Goal: Task Accomplishment & Management: Complete application form

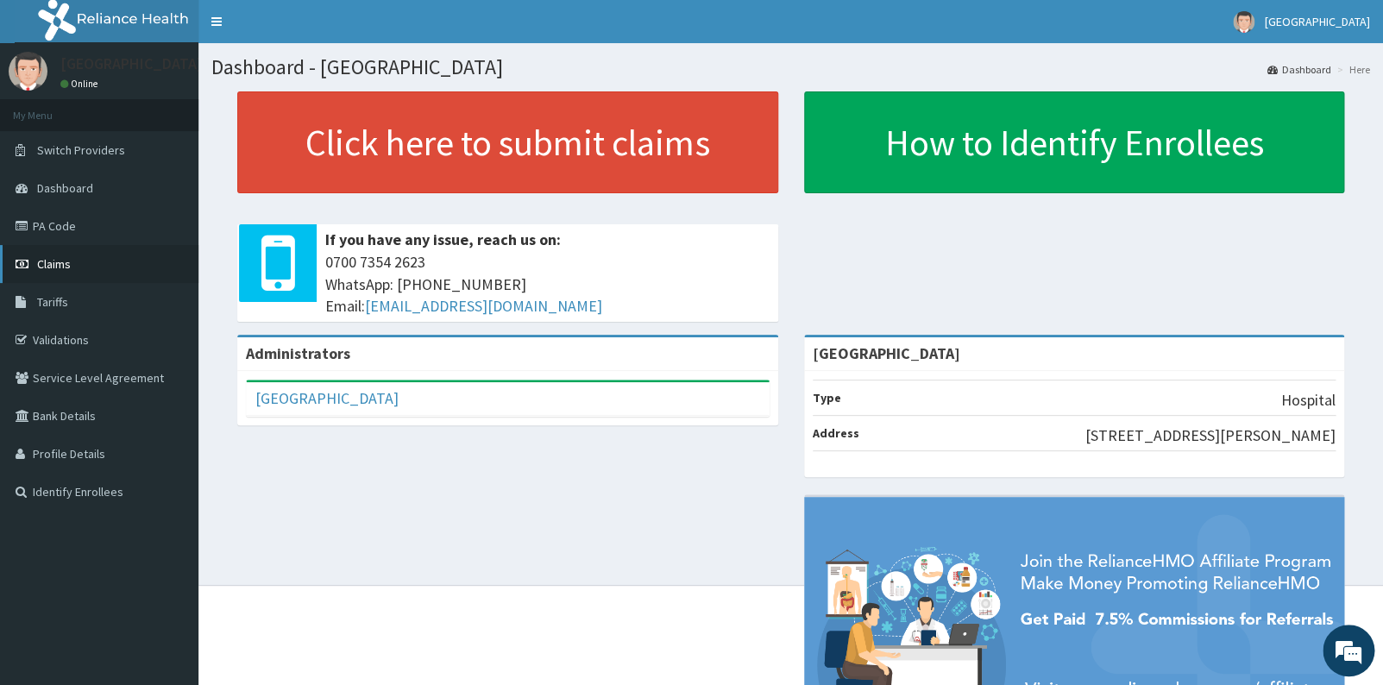
click at [116, 267] on link "Claims" at bounding box center [99, 264] width 198 height 38
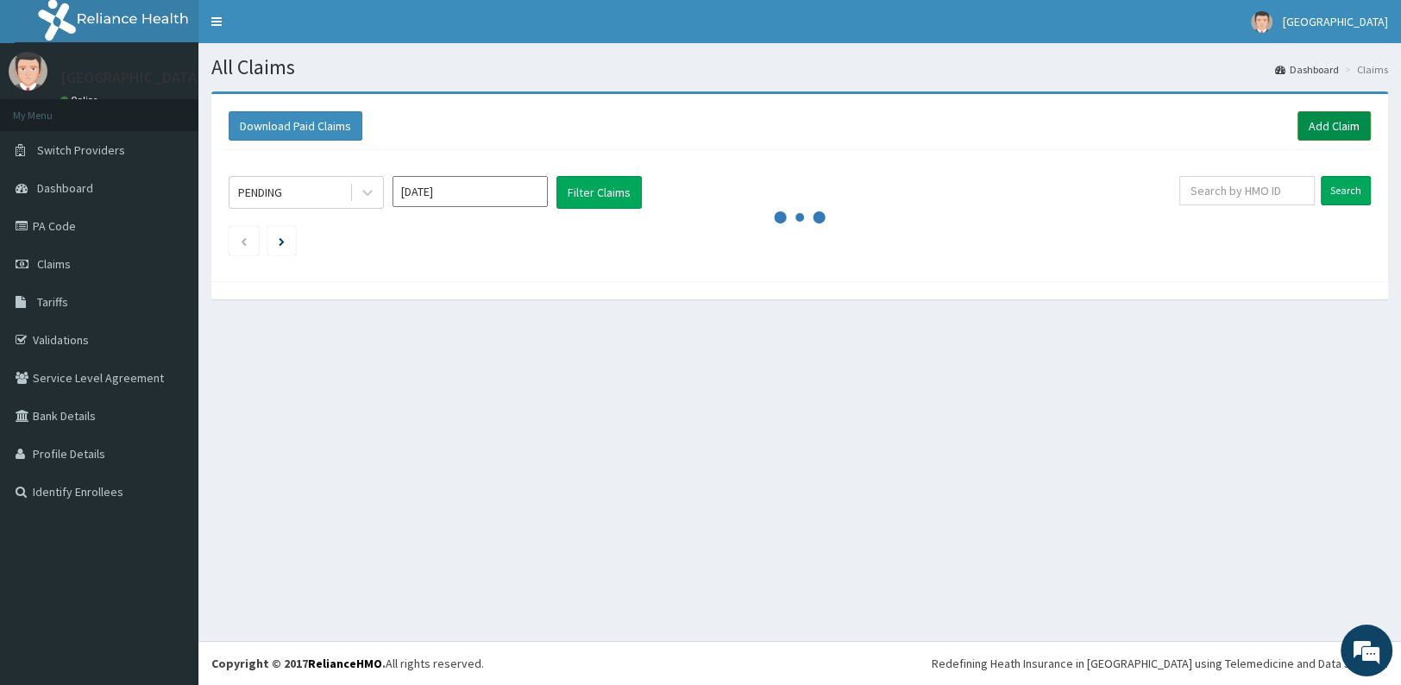
click at [1336, 129] on link "Add Claim" at bounding box center [1334, 125] width 73 height 29
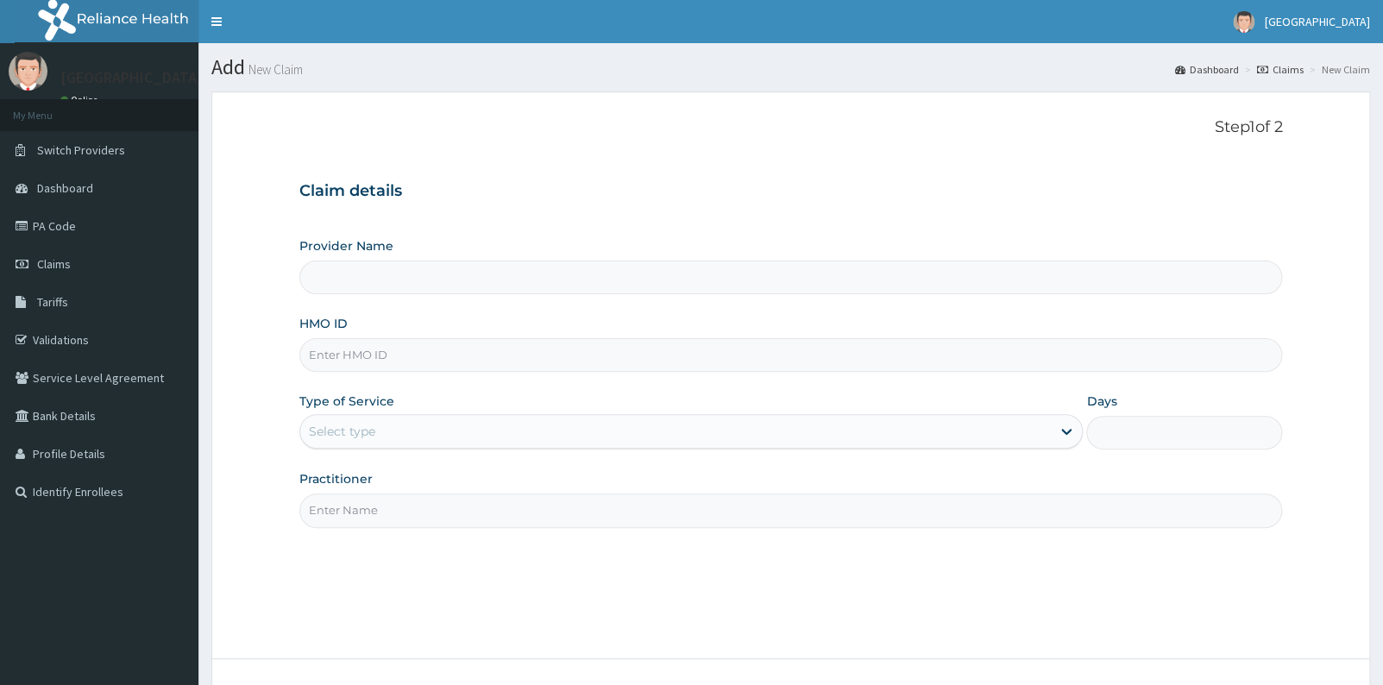
type input "[GEOGRAPHIC_DATA]"
click at [655, 365] on input "HMO ID" at bounding box center [791, 355] width 984 height 34
type input "PIT/100"
type input "1"
click at [557, 526] on input "Practitioner" at bounding box center [791, 511] width 984 height 34
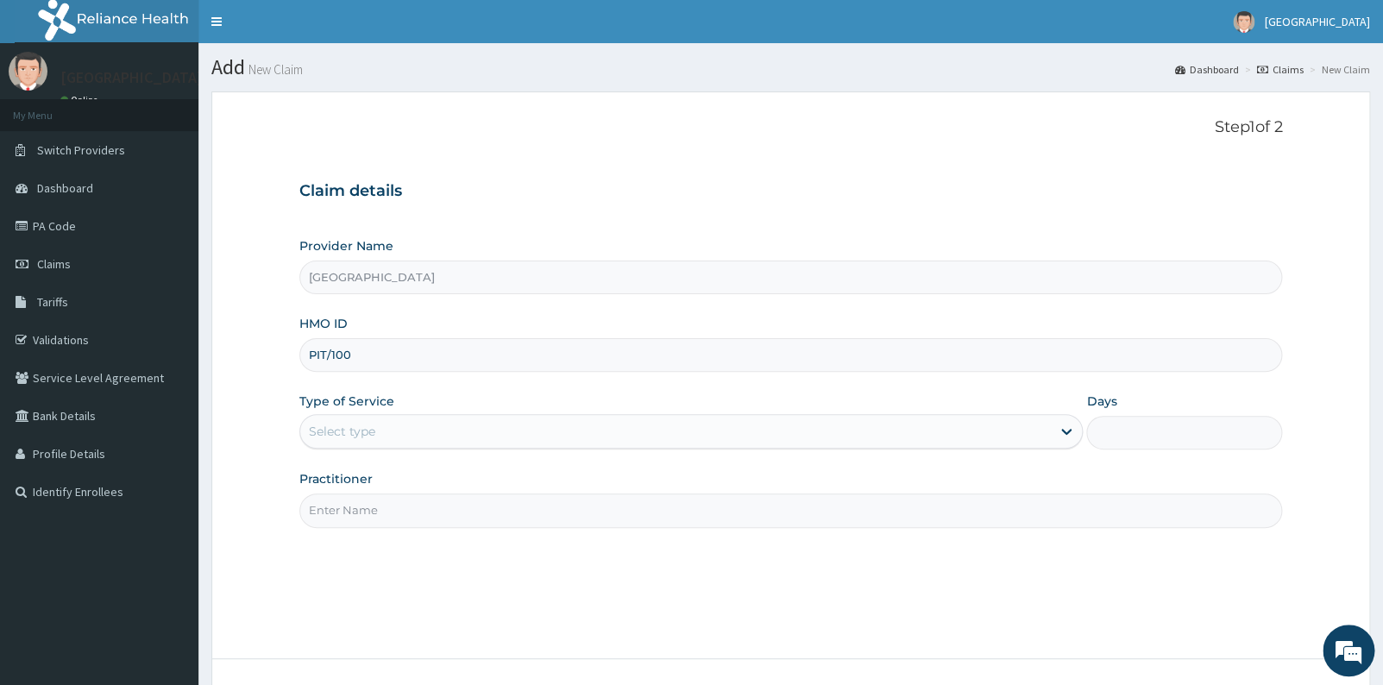
click at [521, 413] on div "Type of Service Select type" at bounding box center [691, 421] width 784 height 57
click at [425, 453] on div "Provider Name Ancilla Catholic Hospital HMO ID PIT/100 Type of Service Select t…" at bounding box center [791, 382] width 984 height 290
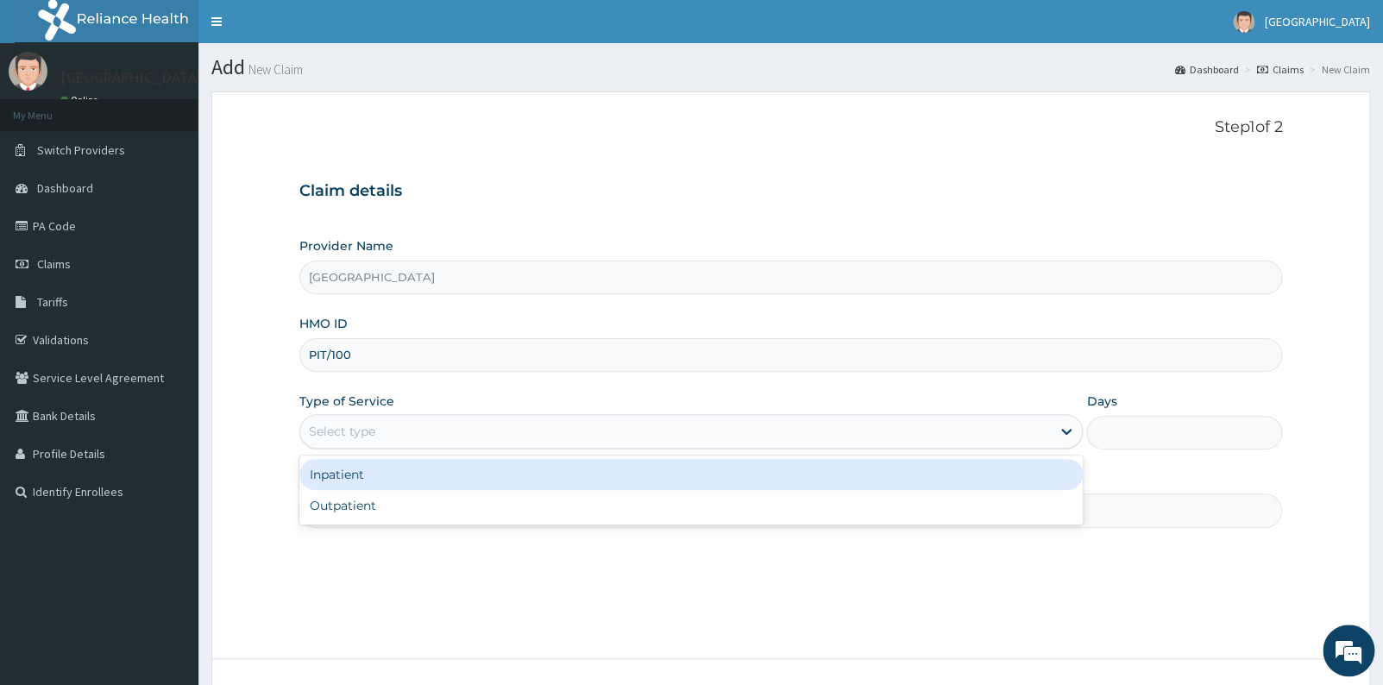
click at [404, 427] on div "Select type" at bounding box center [676, 432] width 752 height 28
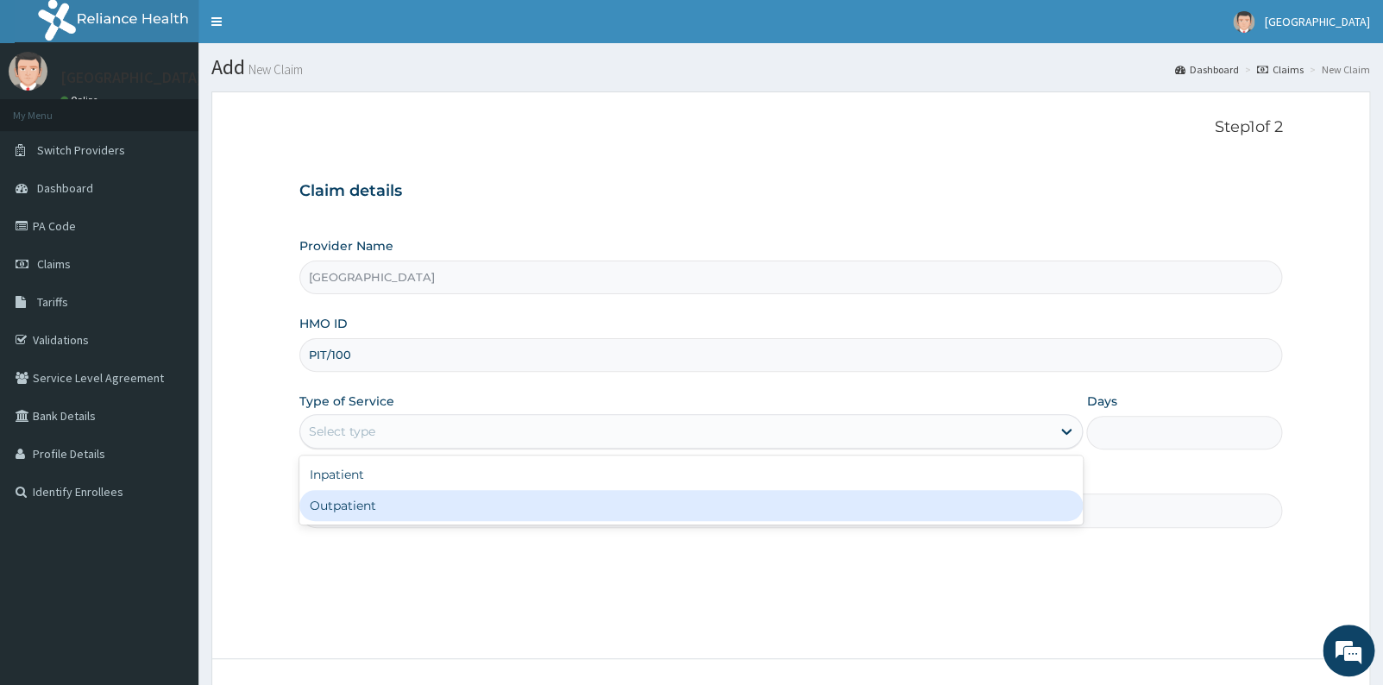
click at [327, 503] on div "Outpatient" at bounding box center [691, 505] width 784 height 31
type input "1"
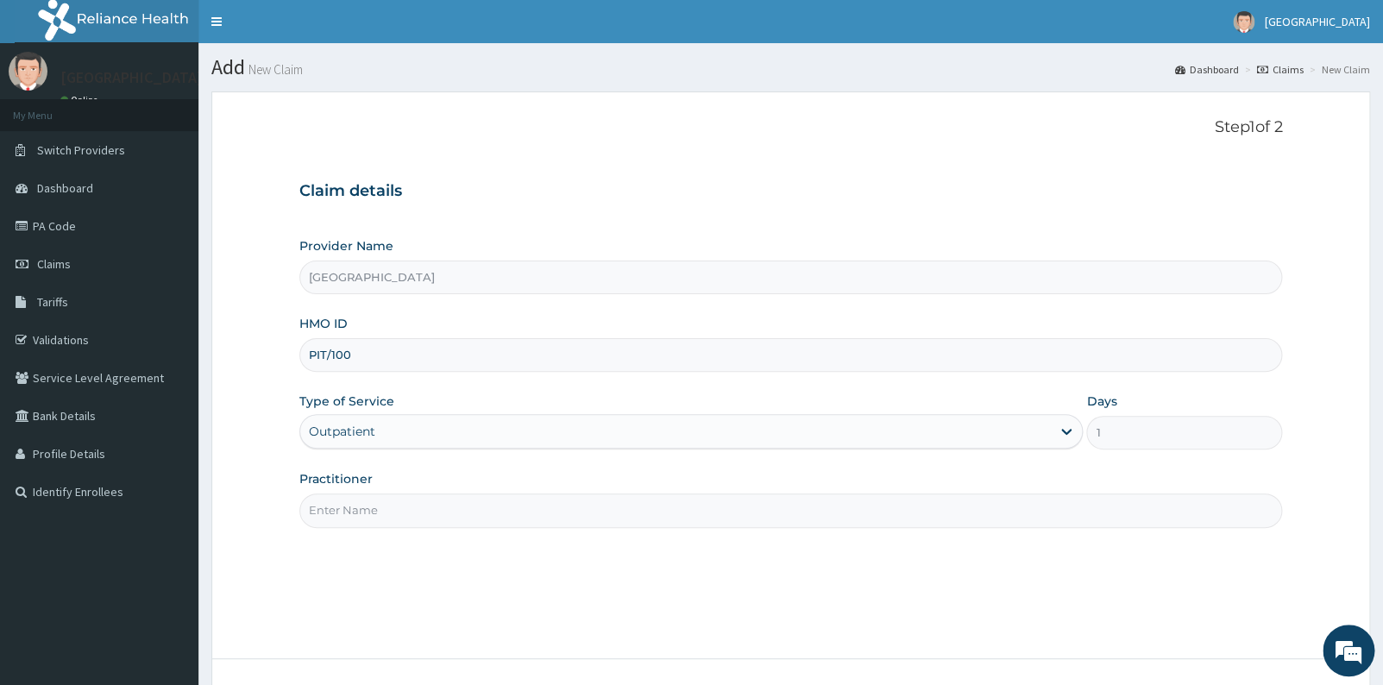
click at [340, 510] on input "Practitioner" at bounding box center [791, 511] width 984 height 34
type input "GEN"
click at [363, 349] on input "PIT/100" at bounding box center [791, 355] width 984 height 34
type input "PIT/10018/A"
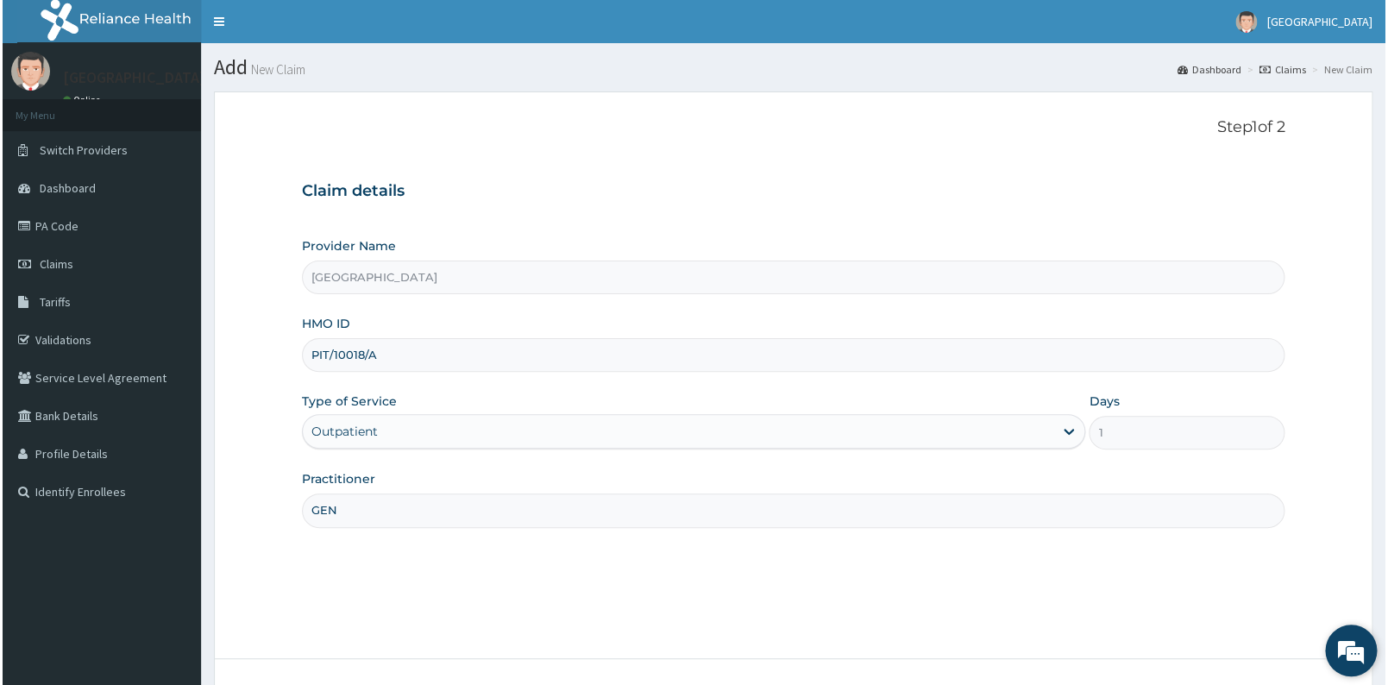
scroll to position [129, 0]
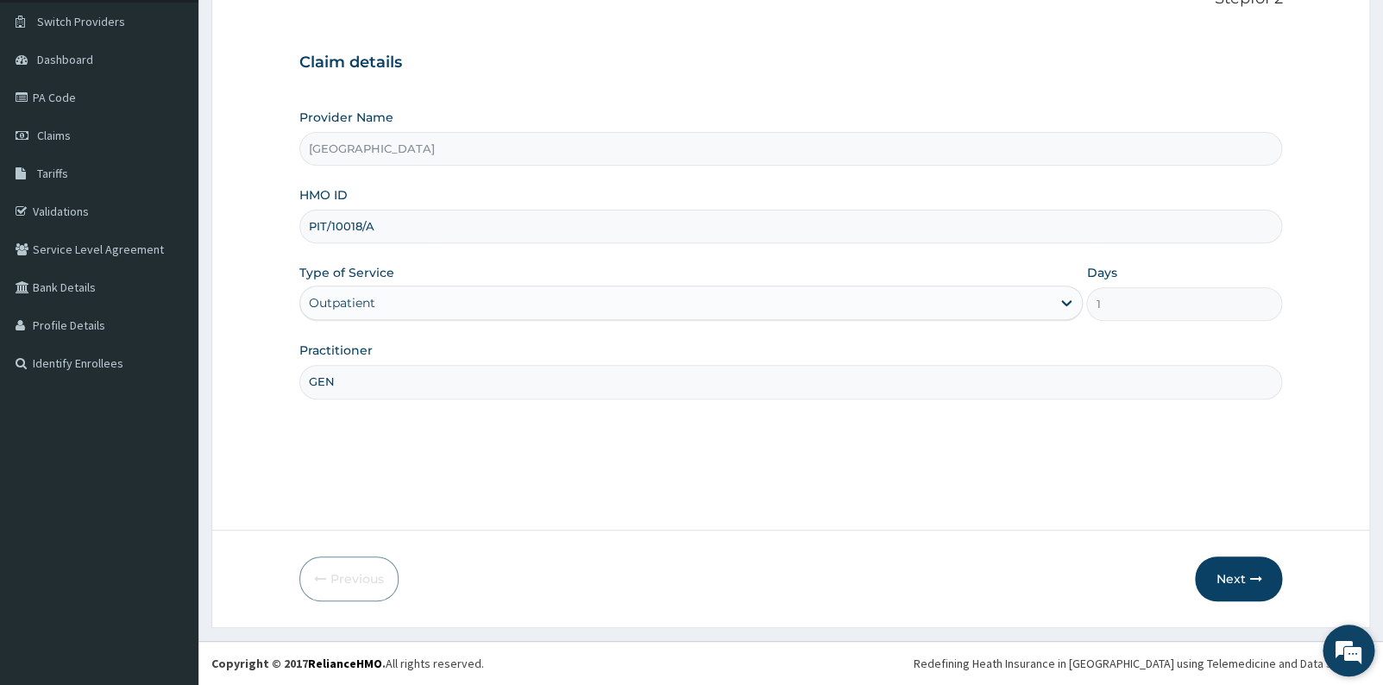
drag, startPoint x: 1362, startPoint y: 633, endPoint x: 1360, endPoint y: 625, distance: 8.8
click at [1360, 627] on em at bounding box center [1348, 650] width 47 height 47
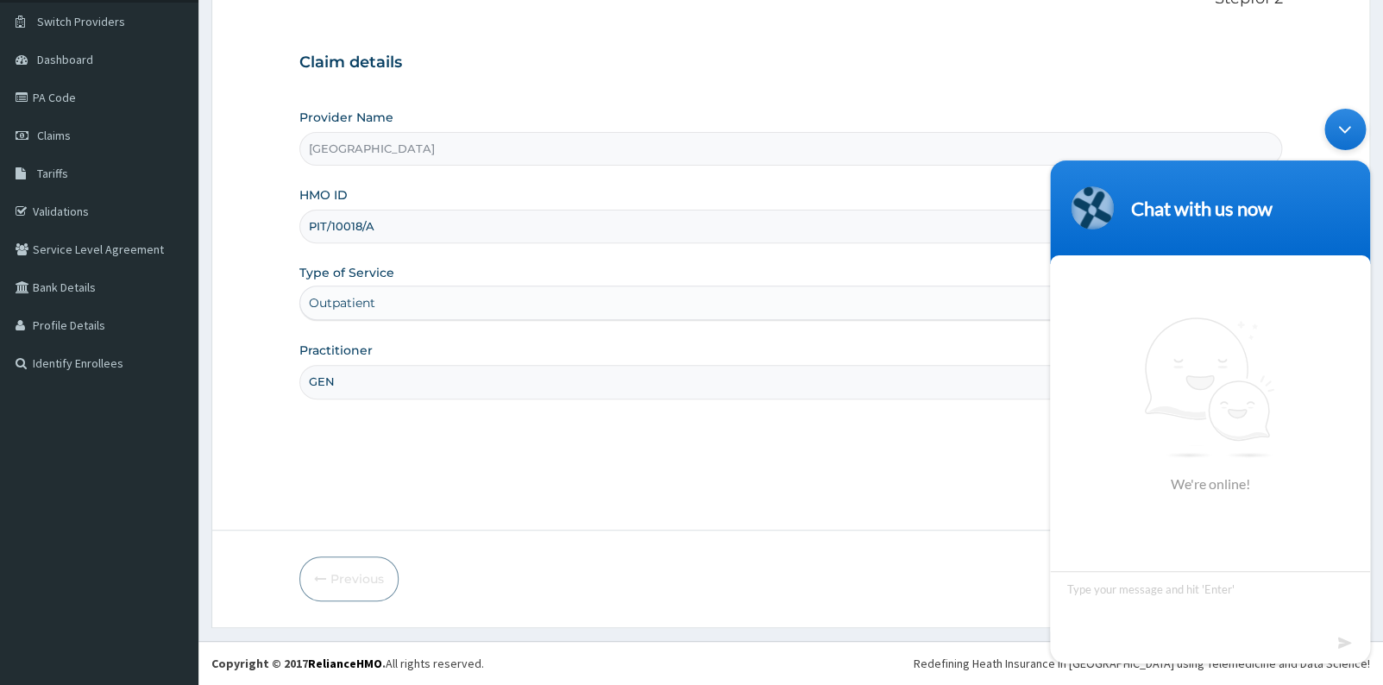
click at [1341, 123] on div "Minimize live chat window" at bounding box center [1344, 129] width 41 height 41
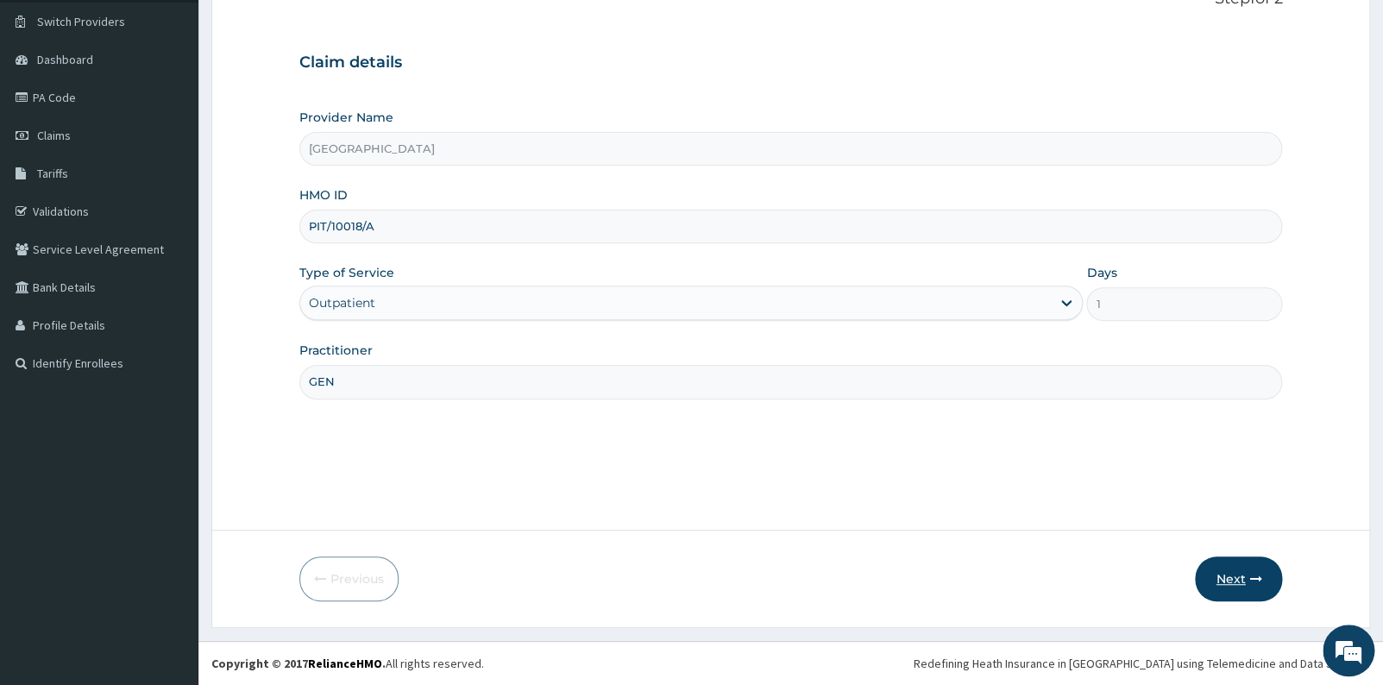
click at [1236, 586] on button "Next" at bounding box center [1238, 579] width 87 height 45
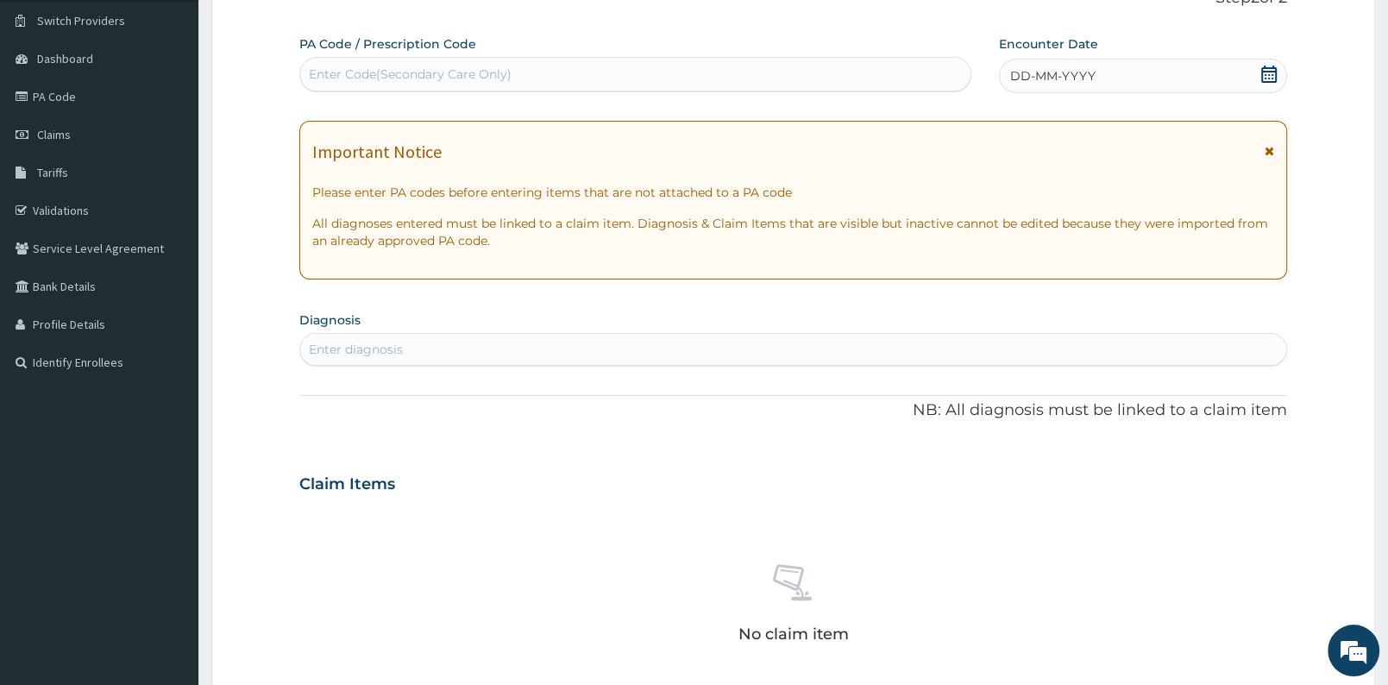
click at [1273, 69] on icon at bounding box center [1269, 74] width 16 height 17
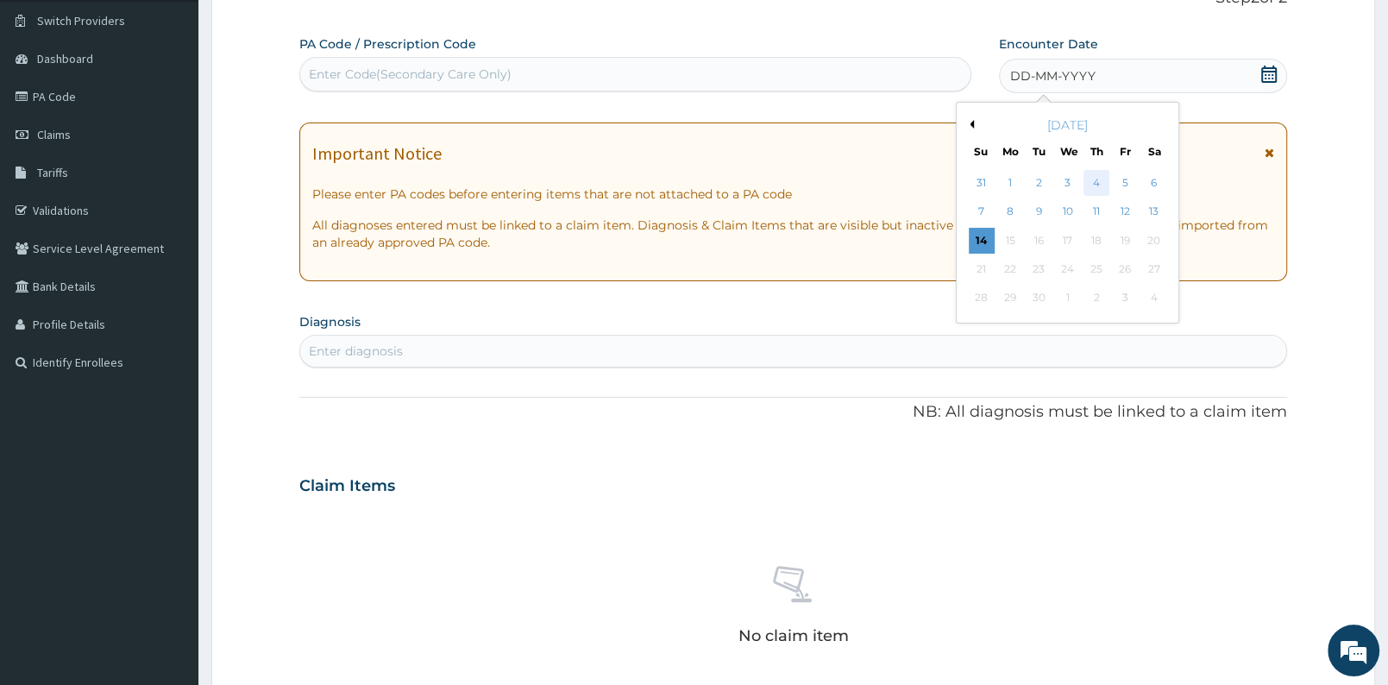
click at [1098, 182] on div "4" at bounding box center [1097, 183] width 26 height 26
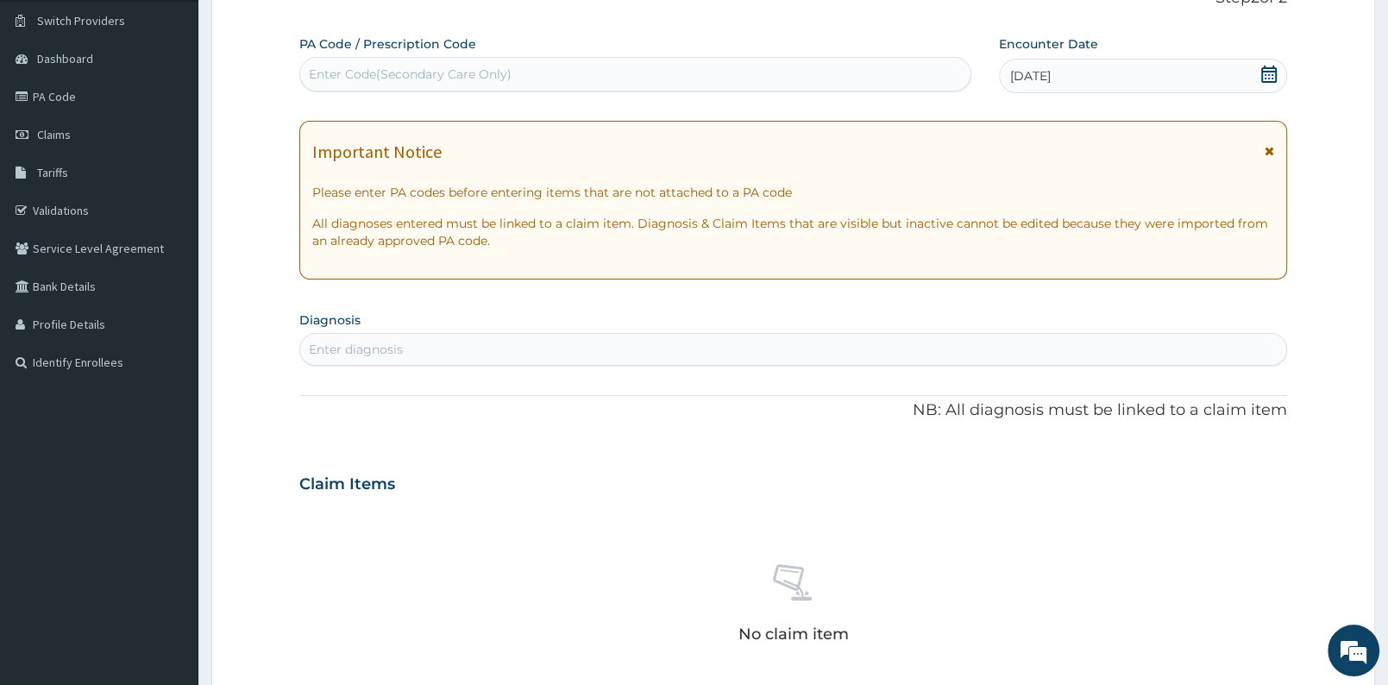
click at [822, 78] on div "Enter Code(Secondary Care Only)" at bounding box center [635, 74] width 670 height 28
type input "PA/C287C1"
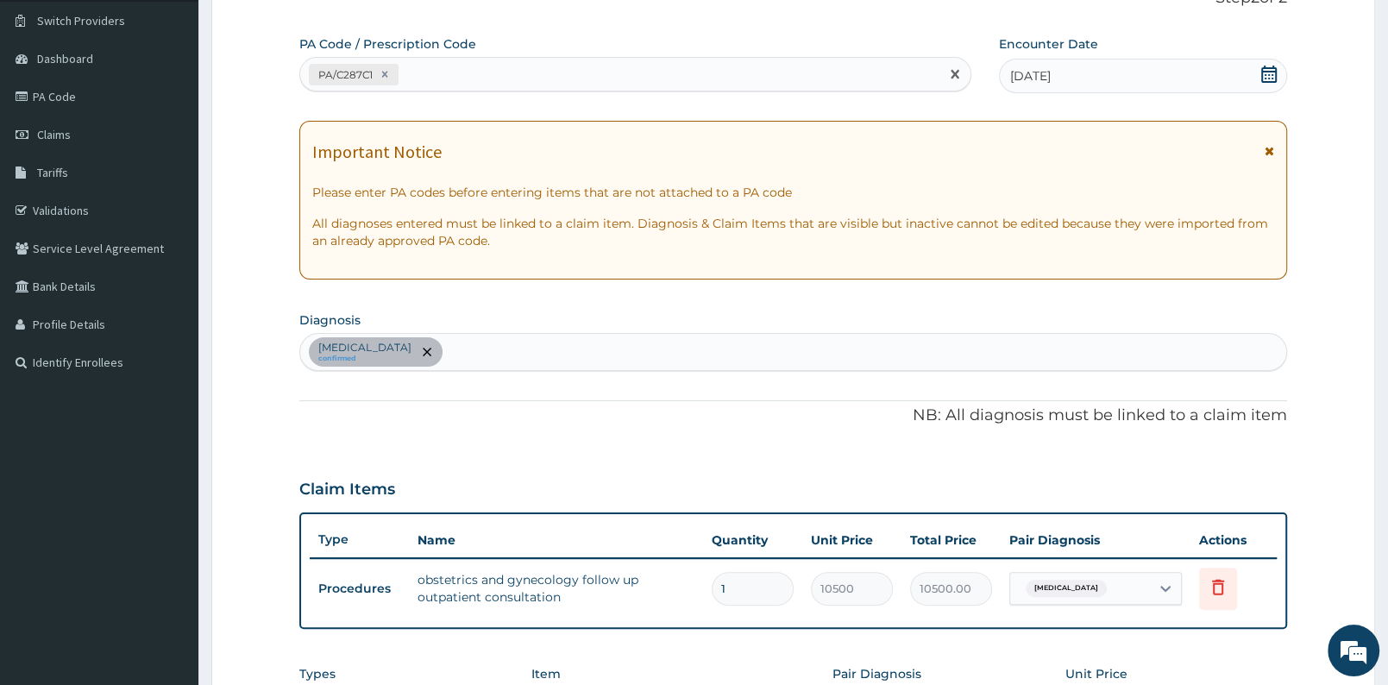
click at [440, 70] on div "PA/C287C1" at bounding box center [619, 74] width 639 height 28
type input "PA/2A1D3E"
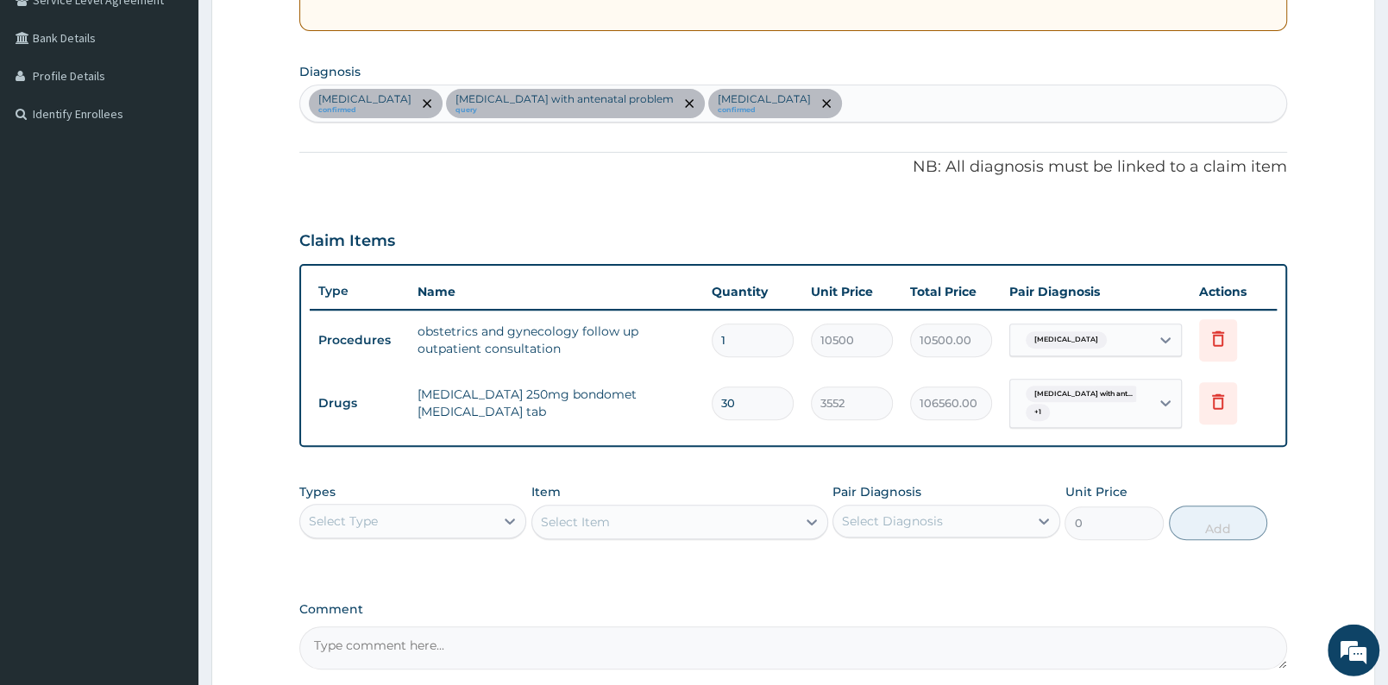
scroll to position [390, 0]
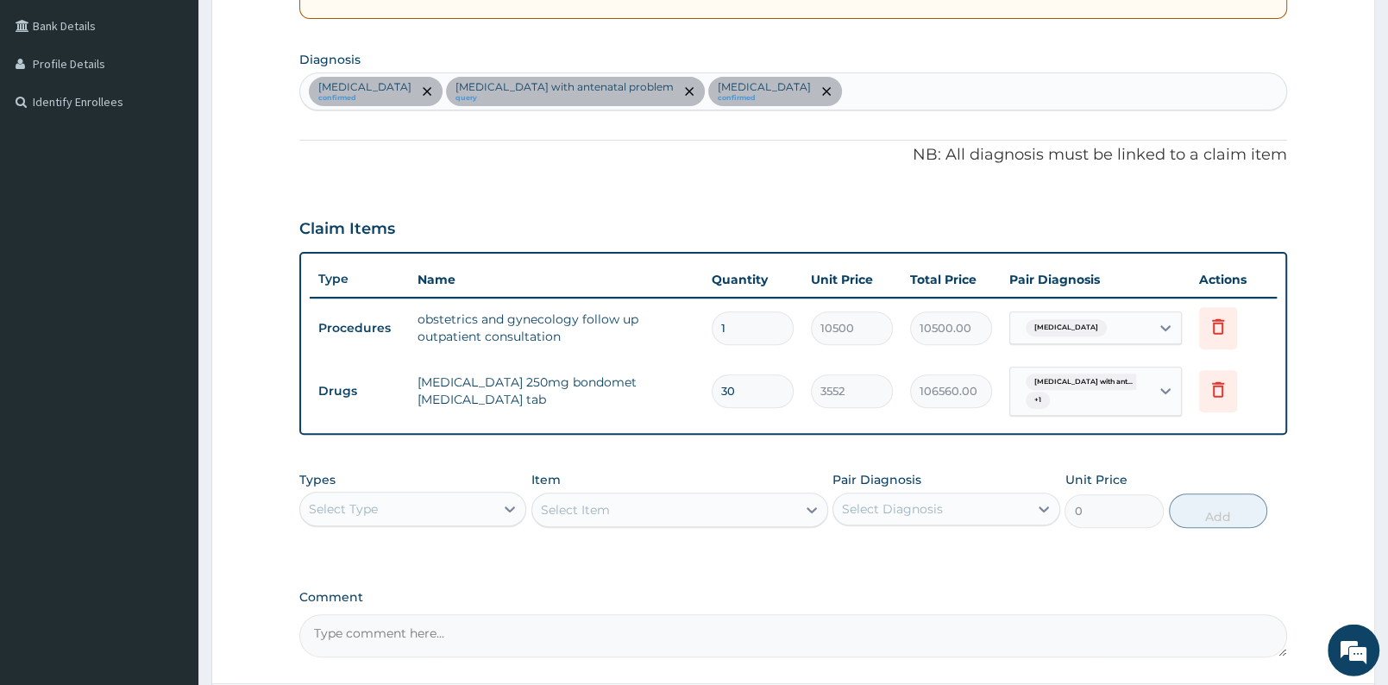
click at [750, 453] on div "PA Code / Prescription Code PA/C287C1 PA/2A1D3E Encounter Date 04-09-2025 Impor…" at bounding box center [793, 216] width 988 height 883
click at [745, 394] on input "30" at bounding box center [753, 391] width 82 height 34
type input "3"
type input "10656.00"
type input "3"
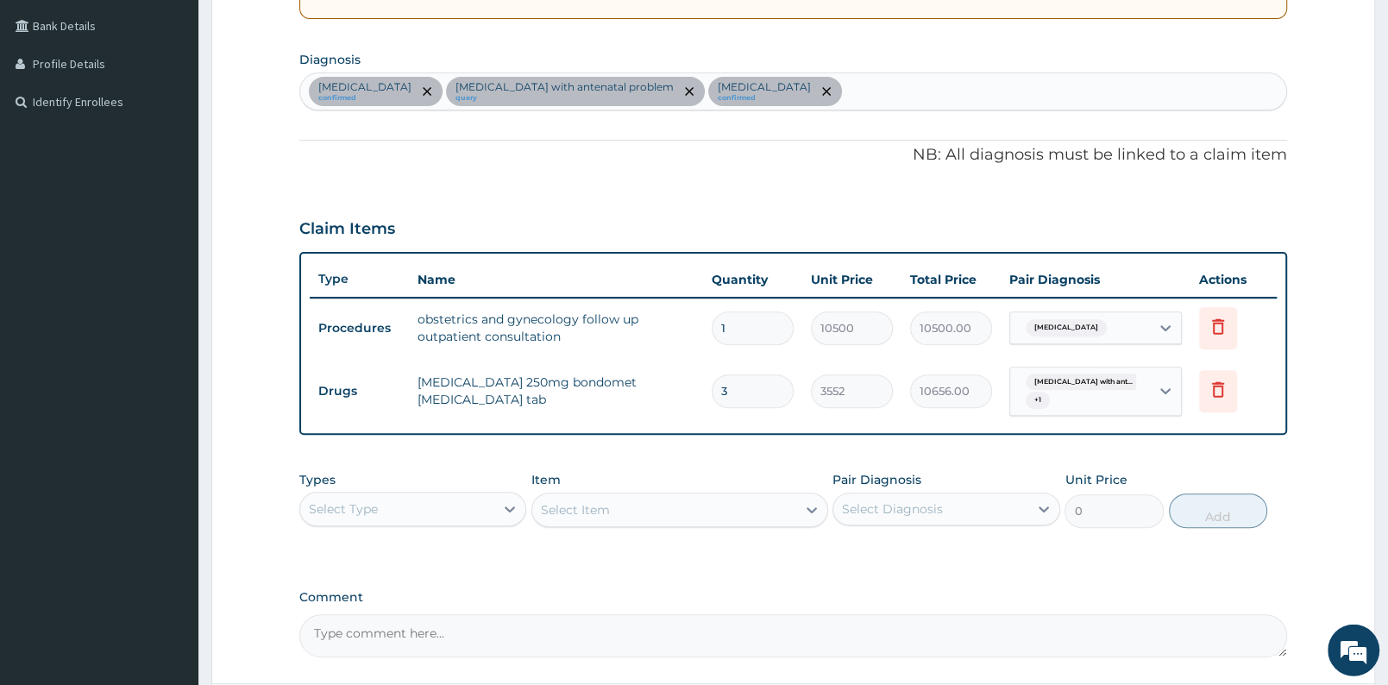
scroll to position [544, 0]
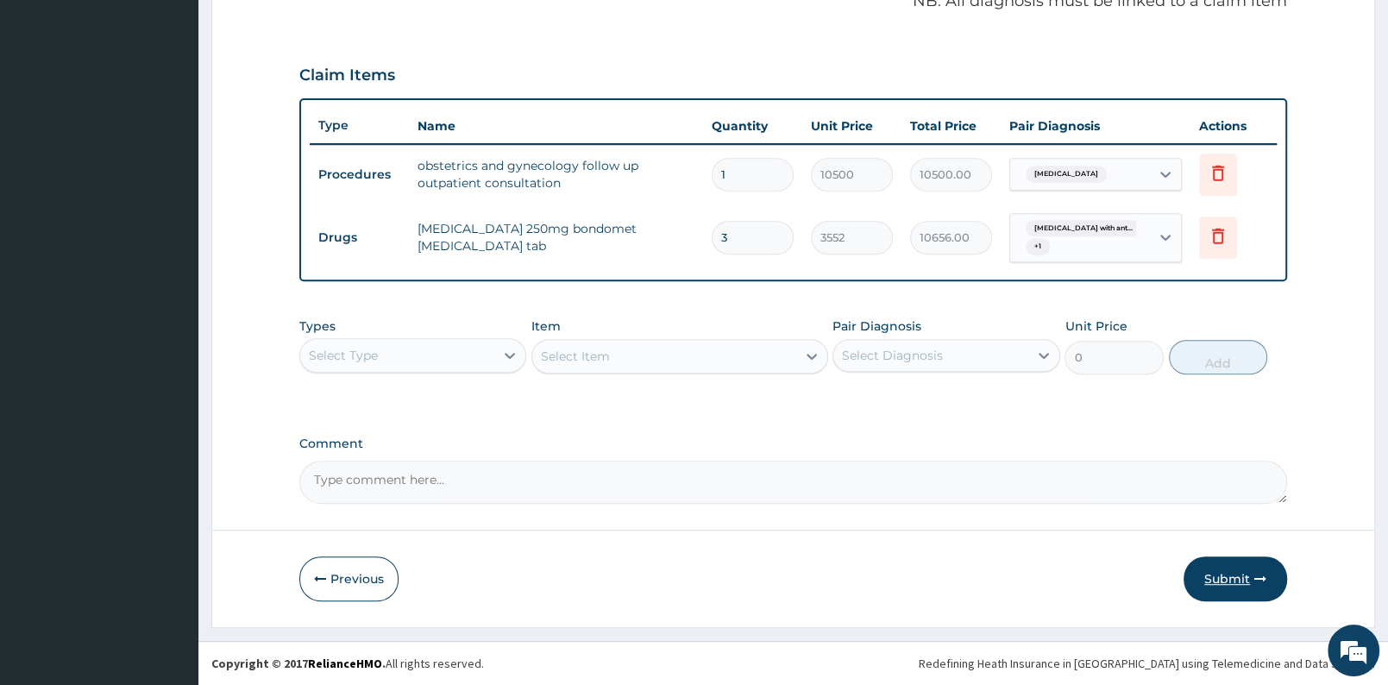
click at [1248, 581] on button "Submit" at bounding box center [1236, 579] width 104 height 45
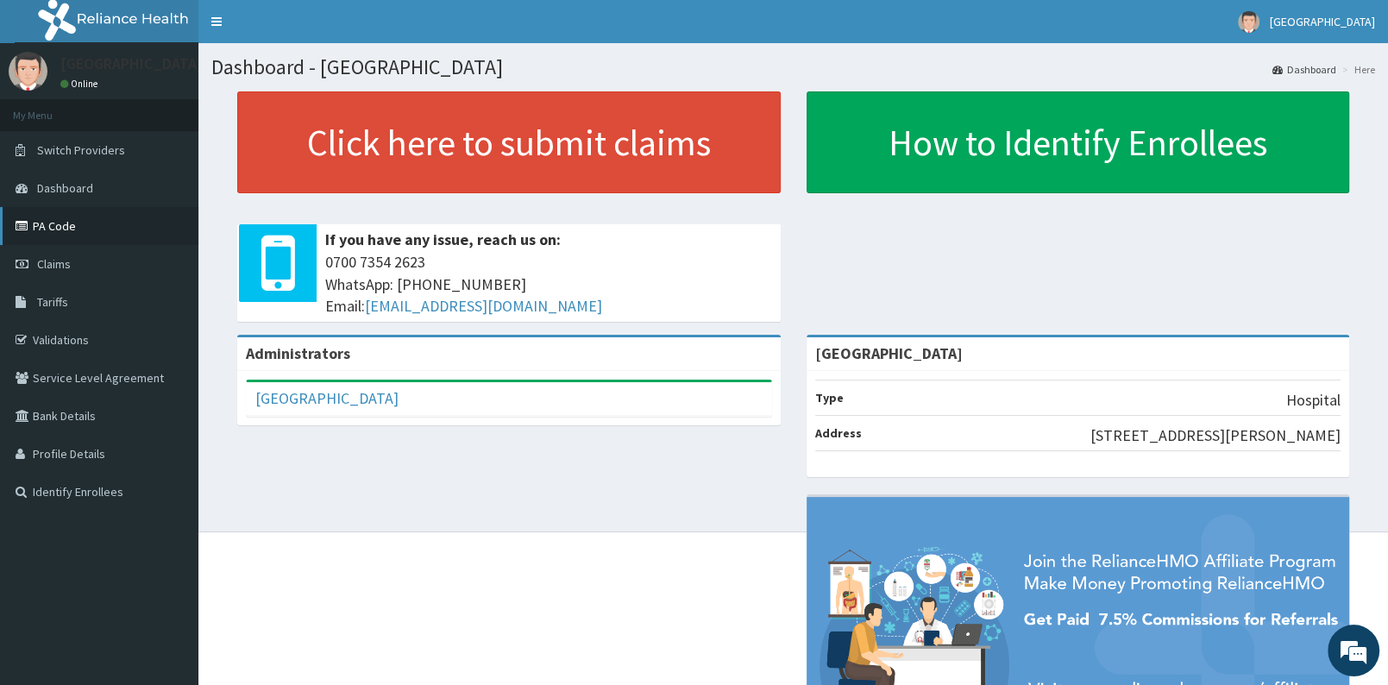
click at [60, 230] on link "PA Code" at bounding box center [99, 226] width 198 height 38
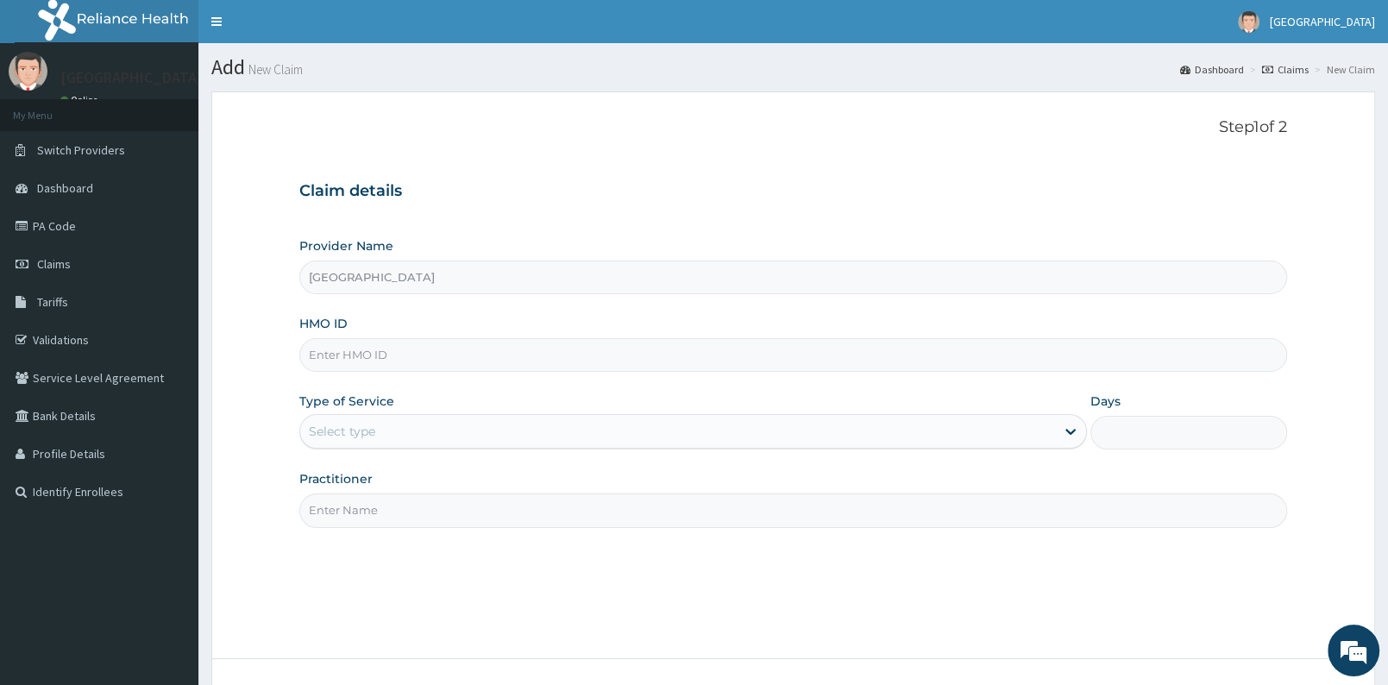
type input "[GEOGRAPHIC_DATA]"
click at [520, 358] on input "HMO ID" at bounding box center [793, 355] width 988 height 34
type input "PIT/10018/A"
click at [346, 435] on div "Select type" at bounding box center [342, 431] width 66 height 17
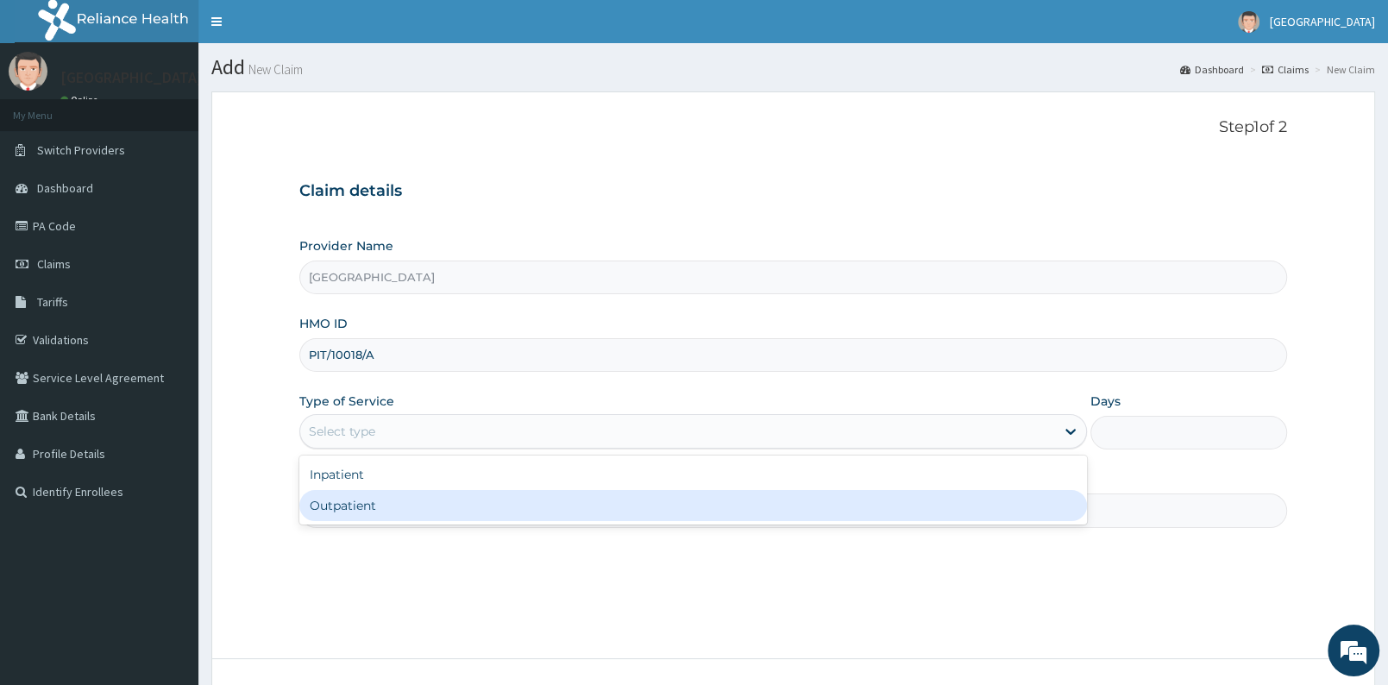
click at [353, 510] on div "Outpatient" at bounding box center [693, 505] width 788 height 31
type input "1"
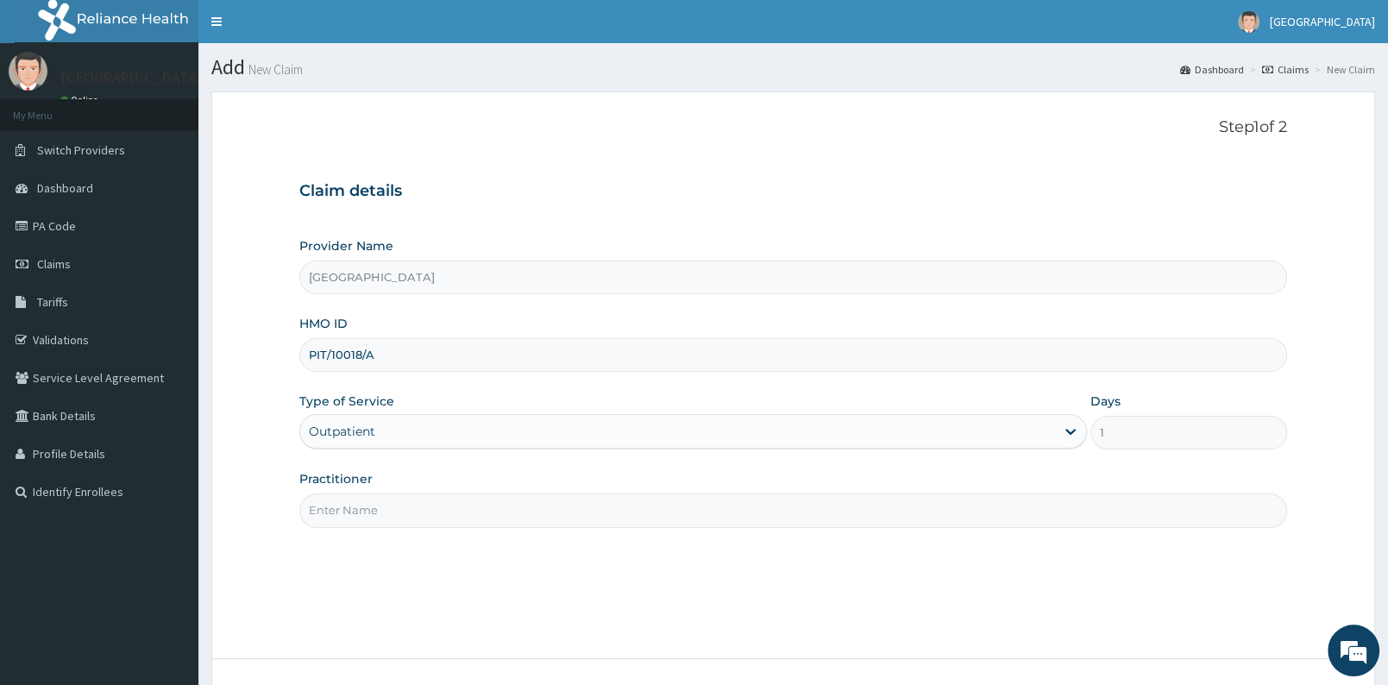
click at [353, 516] on input "Practitioner" at bounding box center [793, 511] width 988 height 34
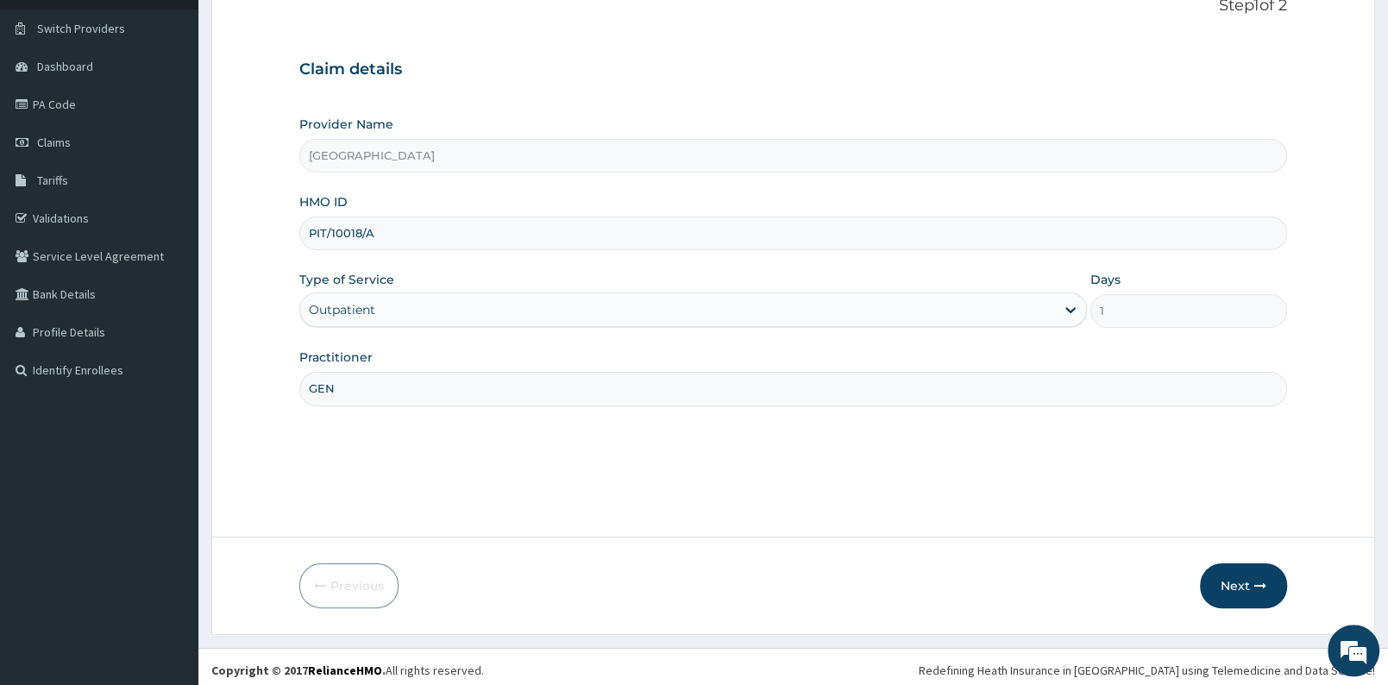
scroll to position [129, 0]
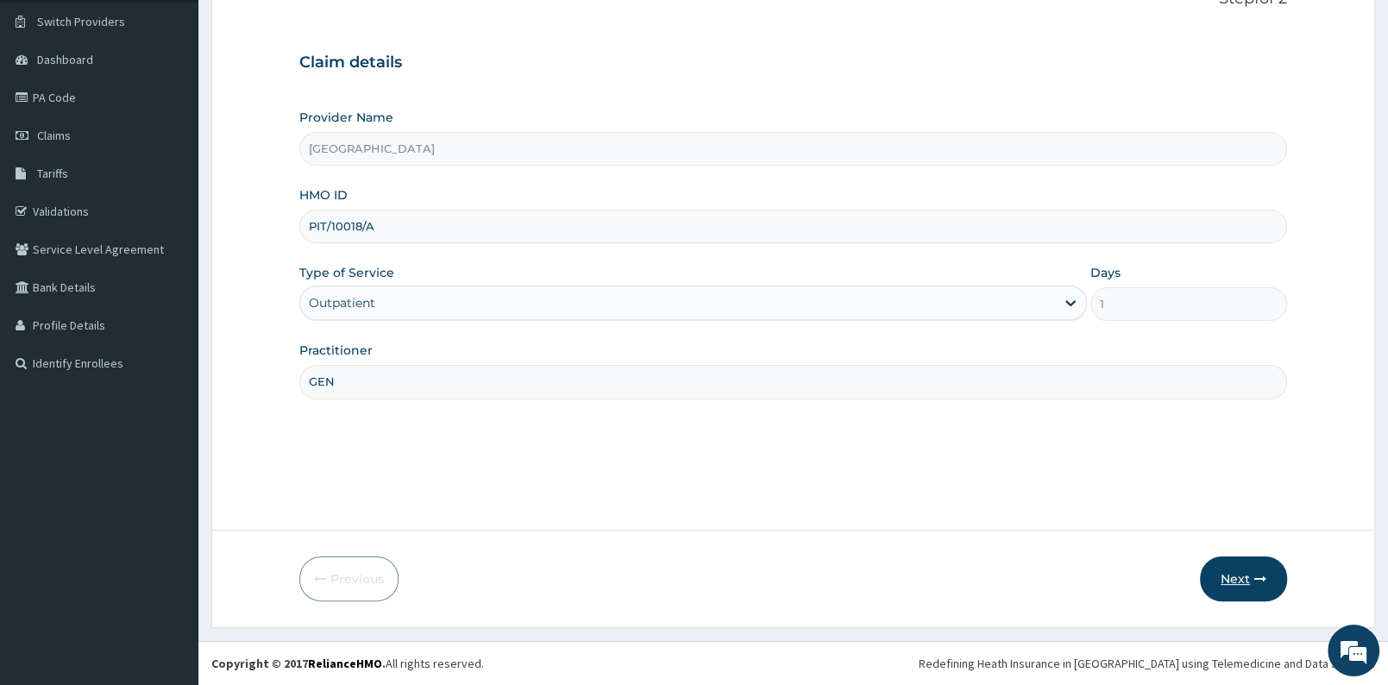
type input "GEN"
click at [1258, 570] on button "Next" at bounding box center [1243, 579] width 87 height 45
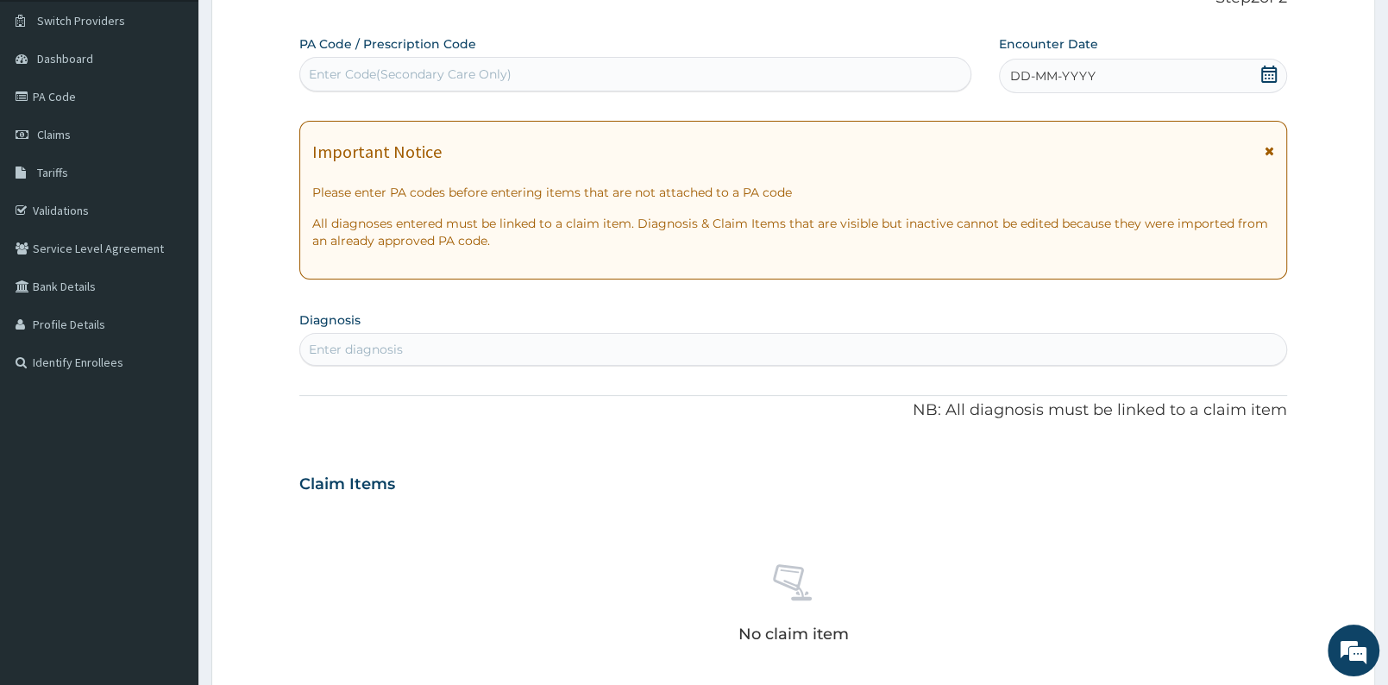
click at [1265, 70] on icon at bounding box center [1269, 74] width 17 height 17
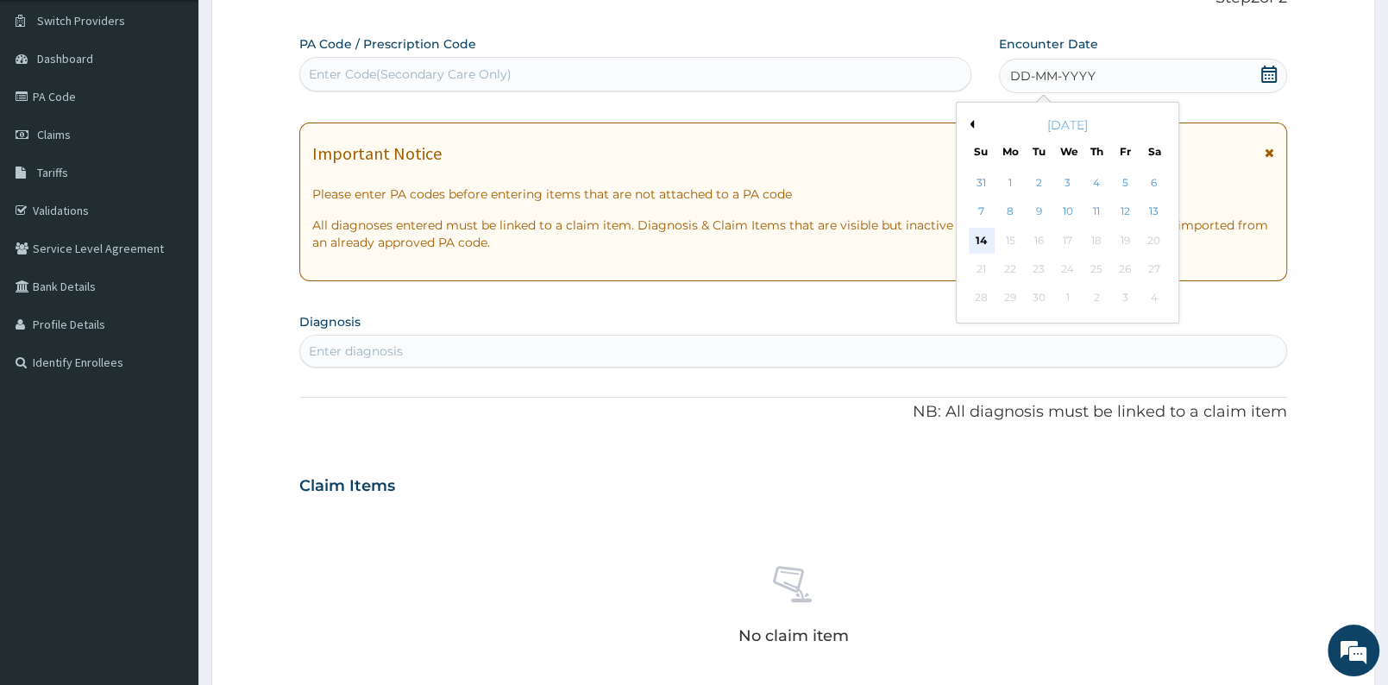
click at [976, 236] on div "14" at bounding box center [982, 241] width 26 height 26
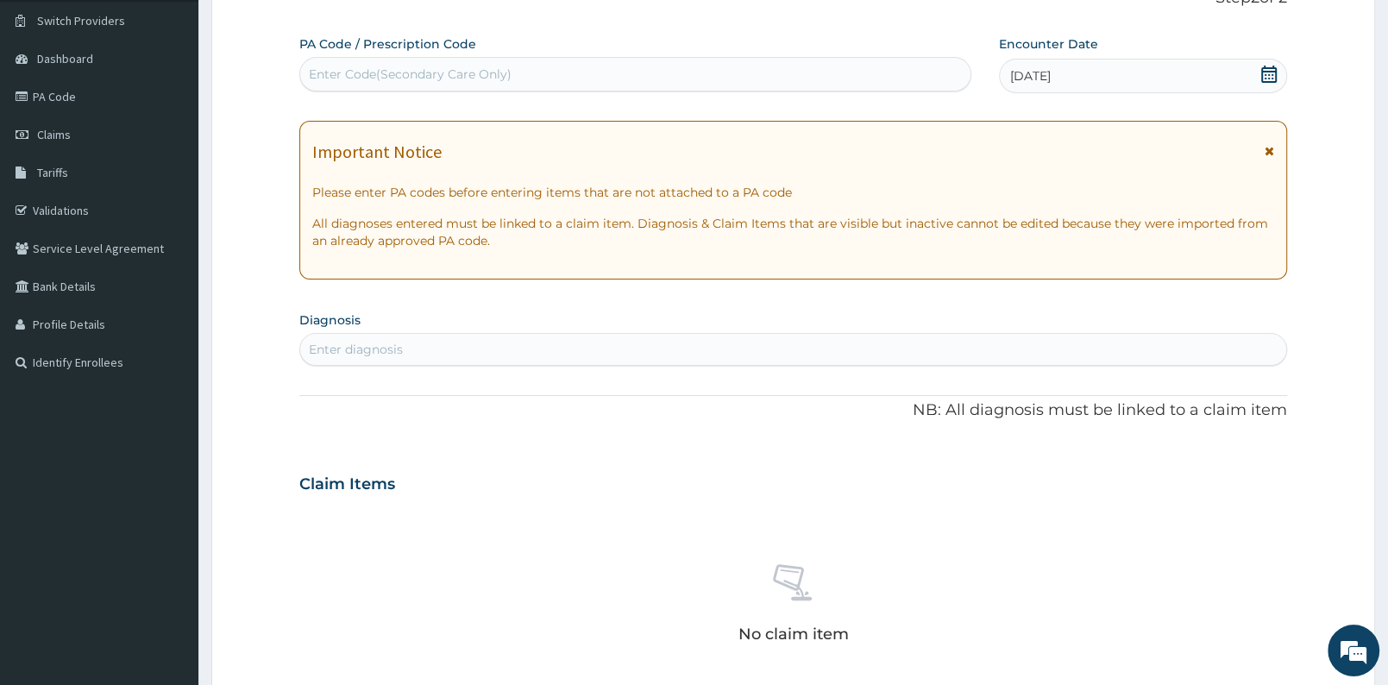
click at [695, 357] on div "Enter diagnosis" at bounding box center [793, 350] width 986 height 28
click at [557, 76] on div "Enter Code(Secondary Care Only)" at bounding box center [635, 74] width 670 height 28
type input "PA/7F9AF6"
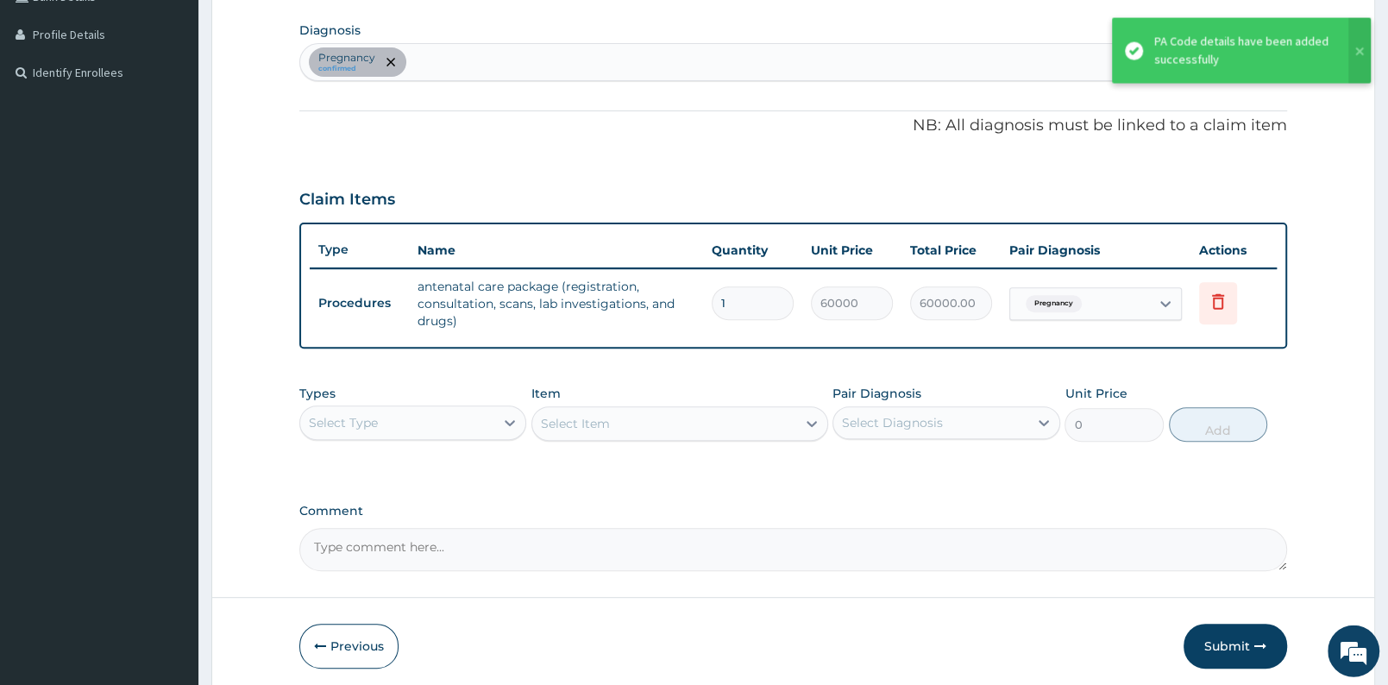
scroll to position [486, 0]
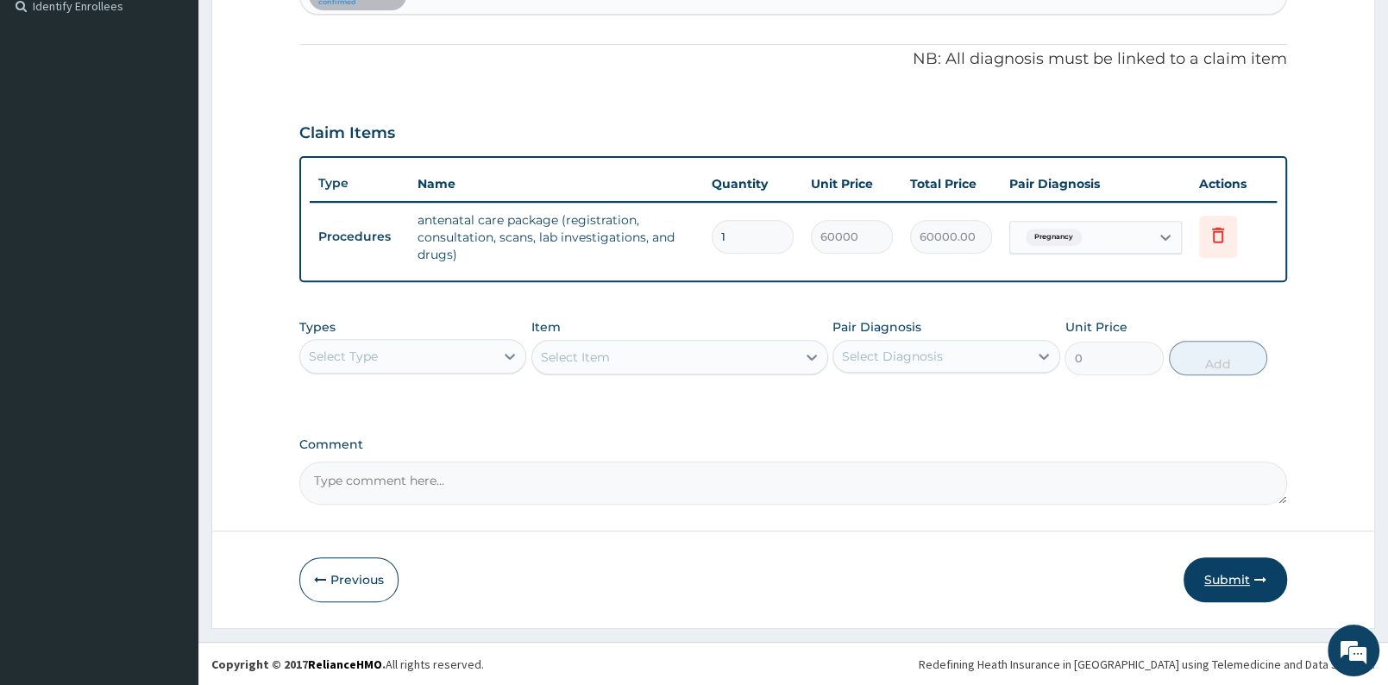
click at [1232, 599] on button "Submit" at bounding box center [1236, 579] width 104 height 45
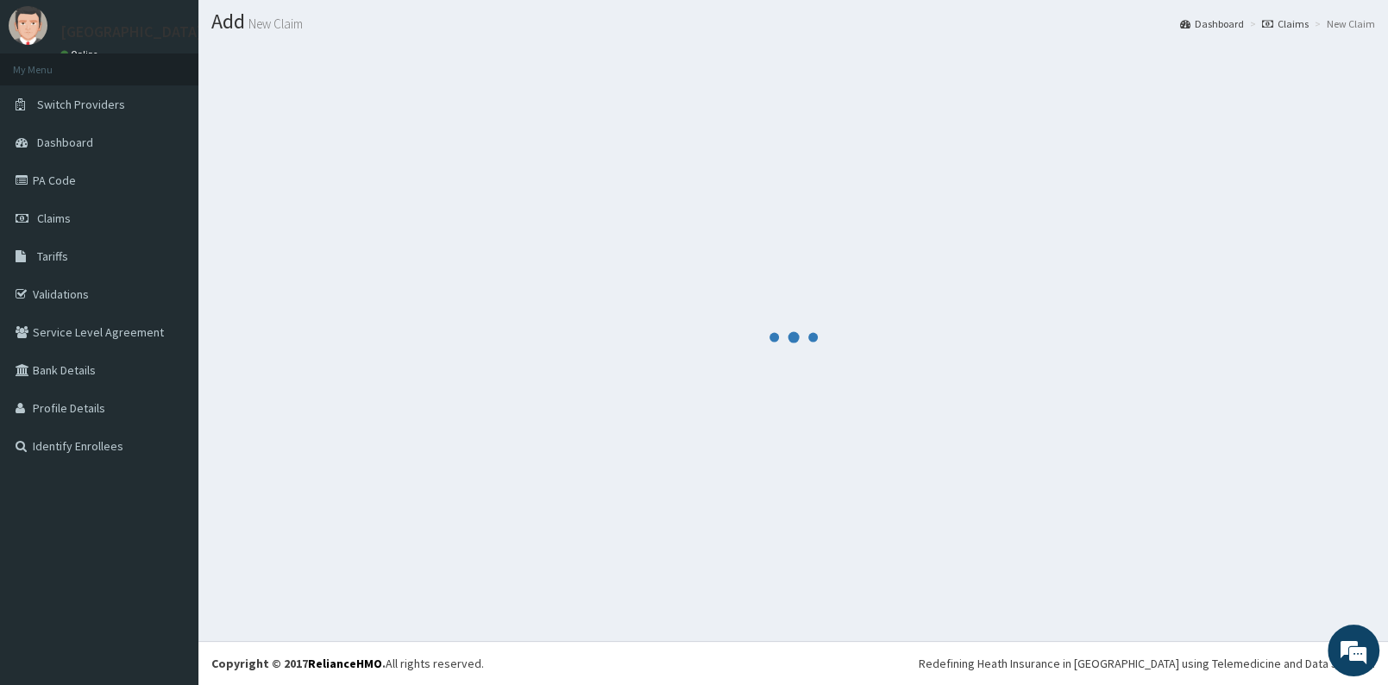
scroll to position [46, 0]
